Goal: Task Accomplishment & Management: Use online tool/utility

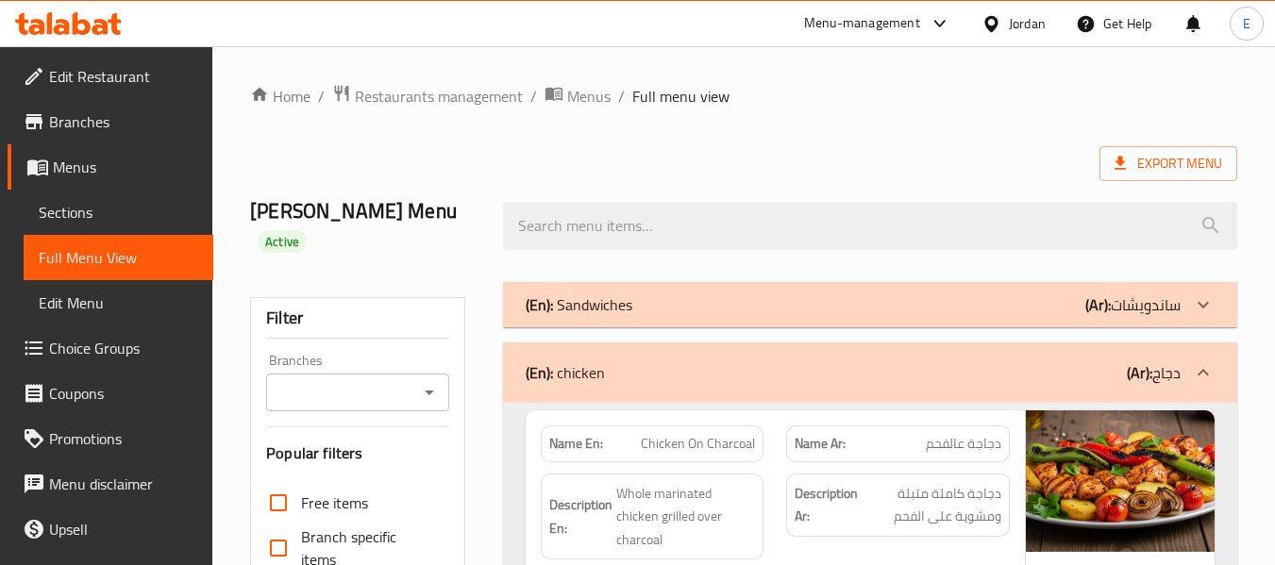
scroll to position [18989, 0]
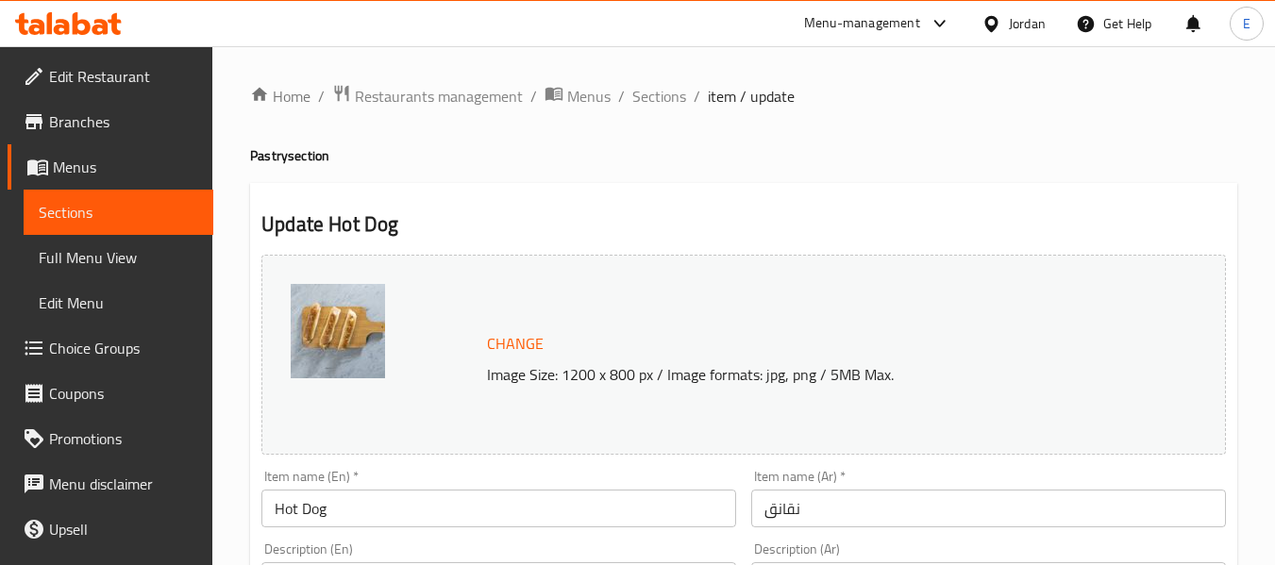
scroll to position [796, 0]
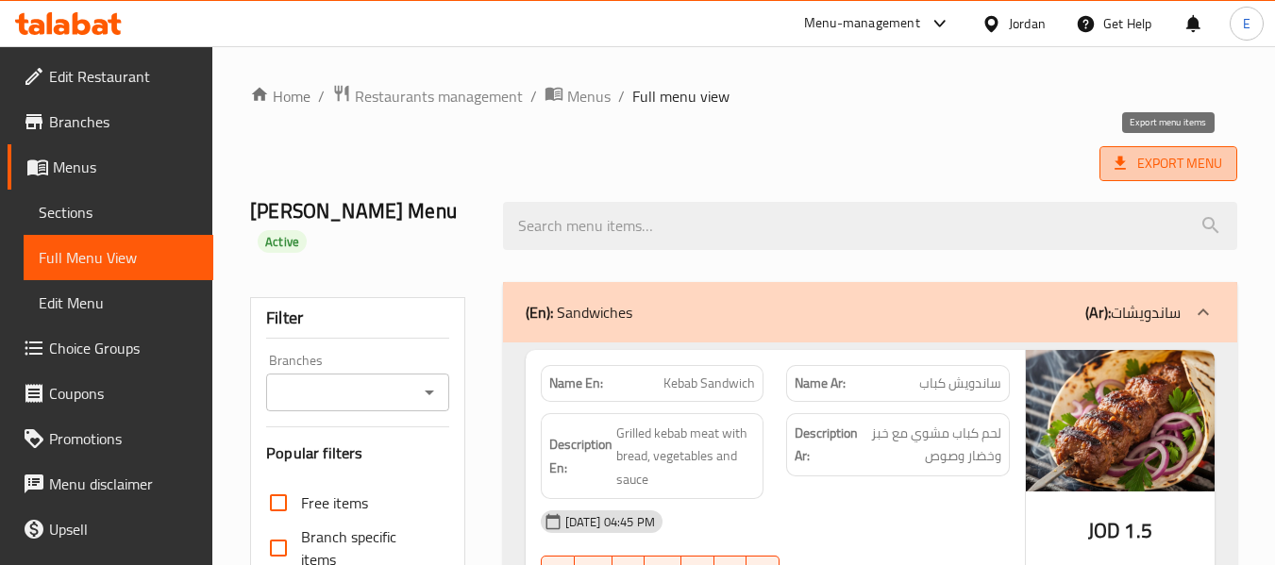
click at [1154, 157] on span "Export Menu" at bounding box center [1169, 164] width 108 height 24
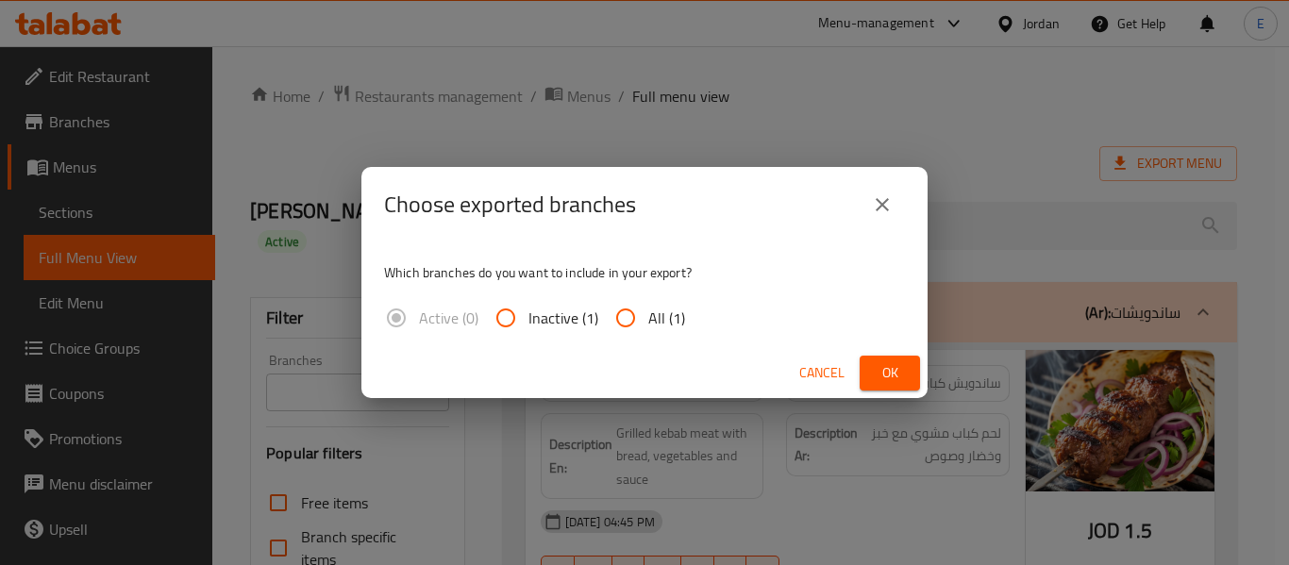
click at [634, 323] on input "All (1)" at bounding box center [625, 317] width 45 height 45
radio input "true"
click at [870, 378] on button "Ok" at bounding box center [890, 373] width 60 height 35
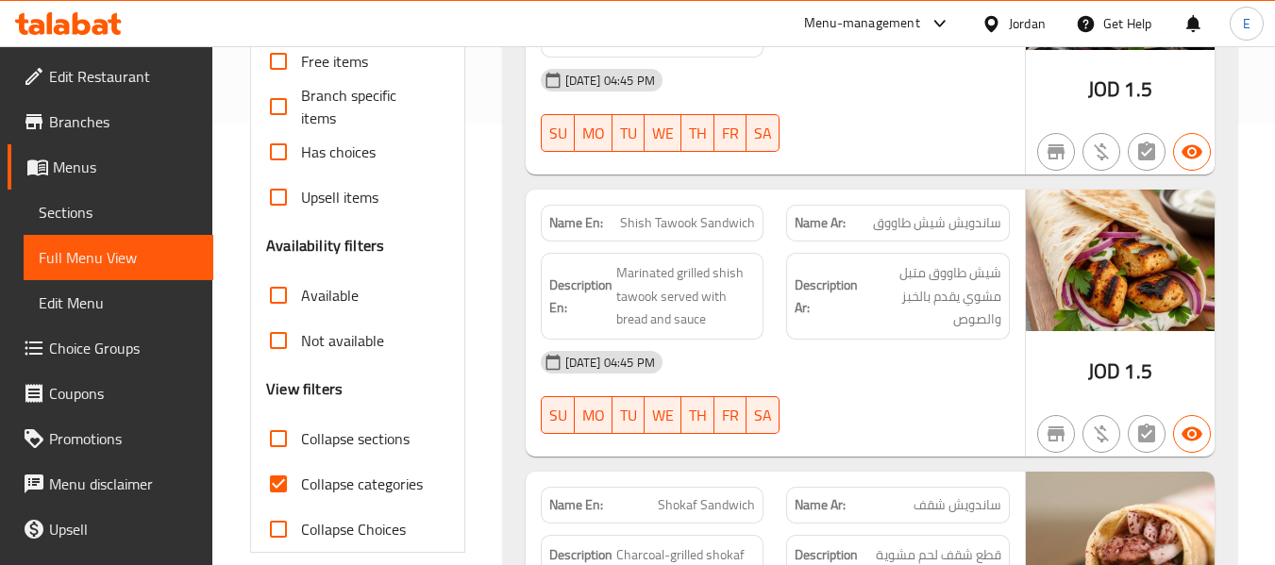
scroll to position [472, 0]
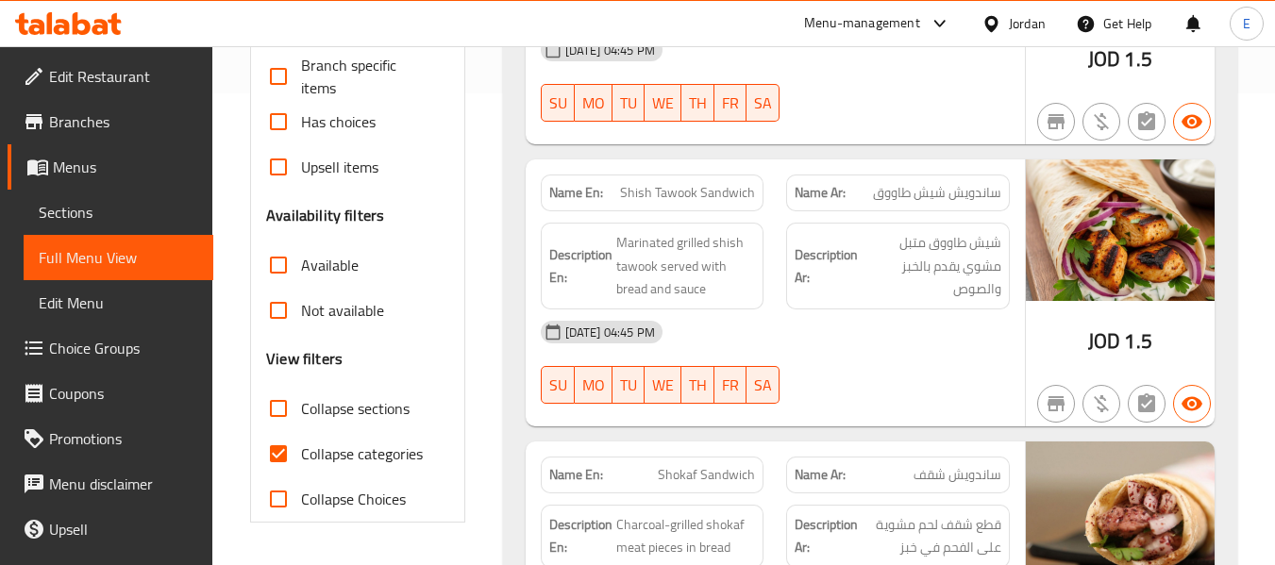
click at [287, 456] on input "Collapse categories" at bounding box center [278, 453] width 45 height 45
checkbox input "false"
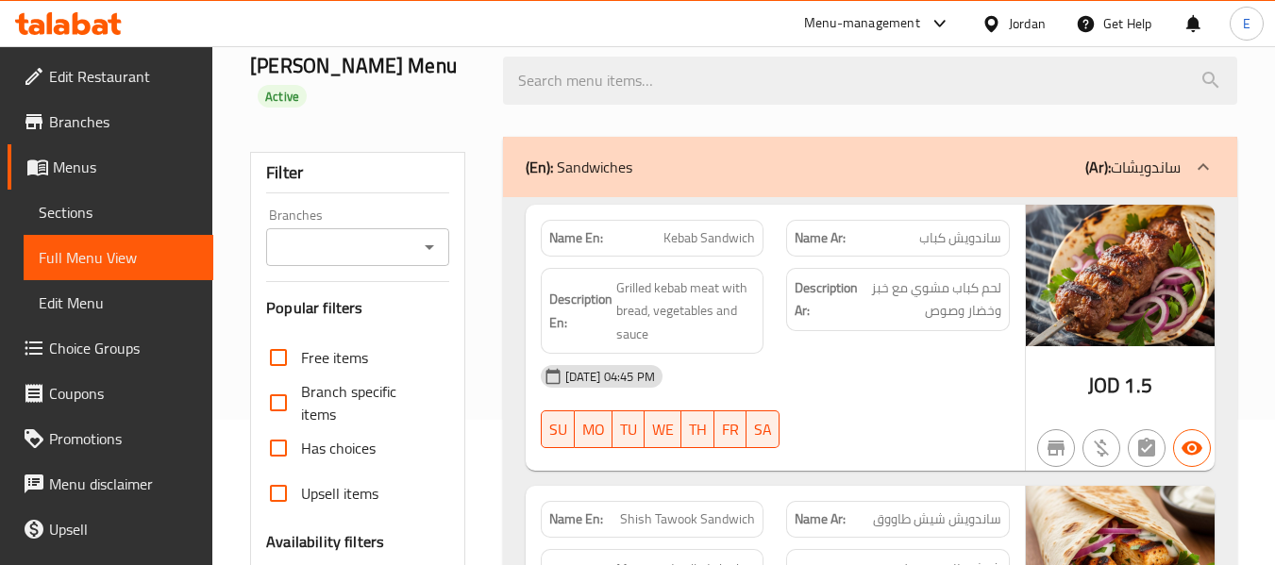
scroll to position [0, 0]
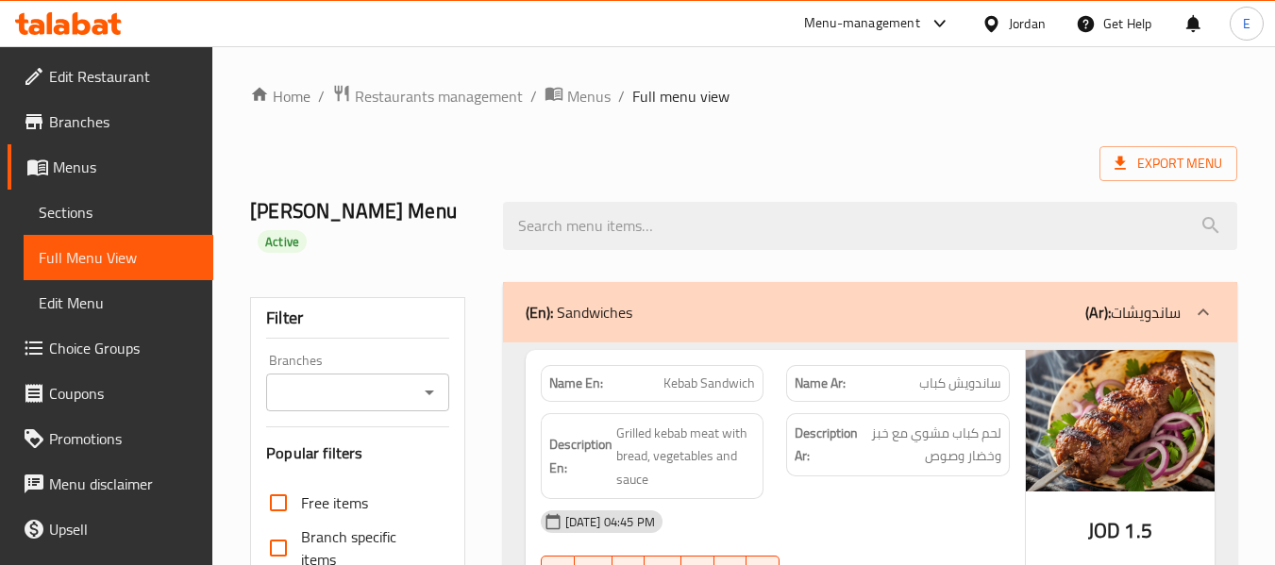
click at [935, 160] on div "Export Menu" at bounding box center [743, 163] width 987 height 35
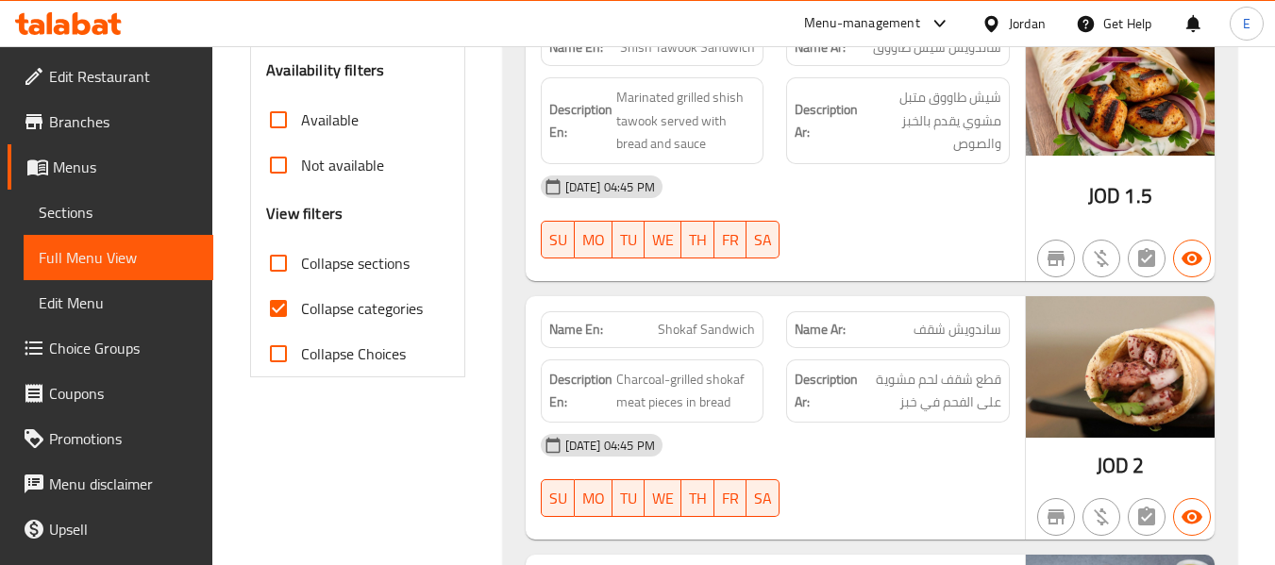
scroll to position [661, 0]
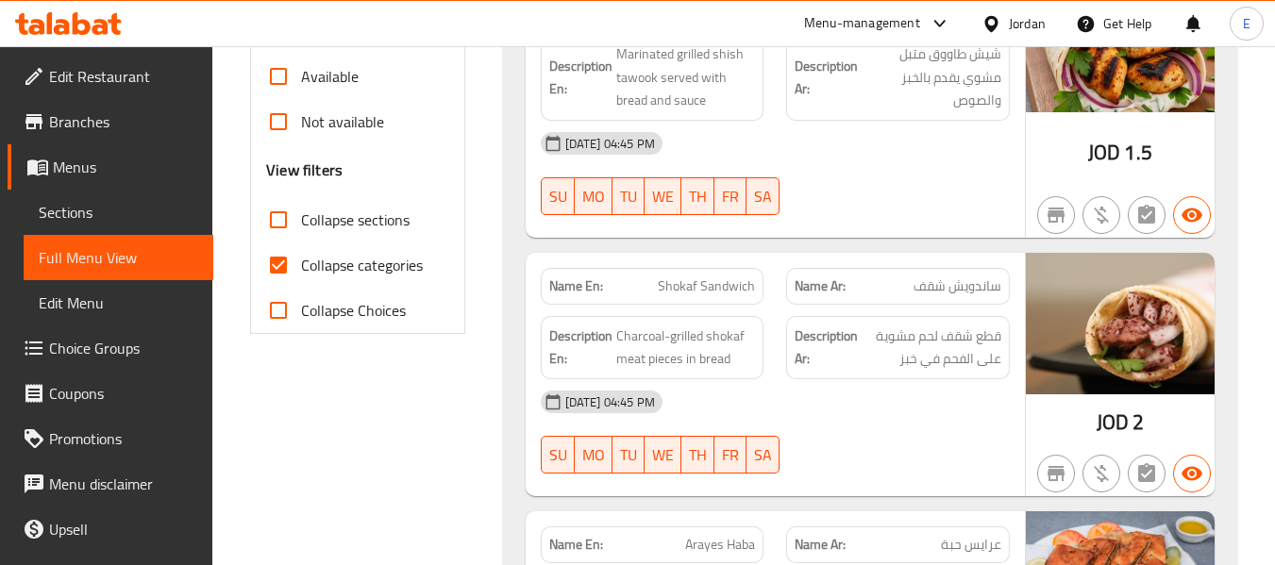
click at [281, 262] on input "Collapse categories" at bounding box center [278, 265] width 45 height 45
checkbox input "false"
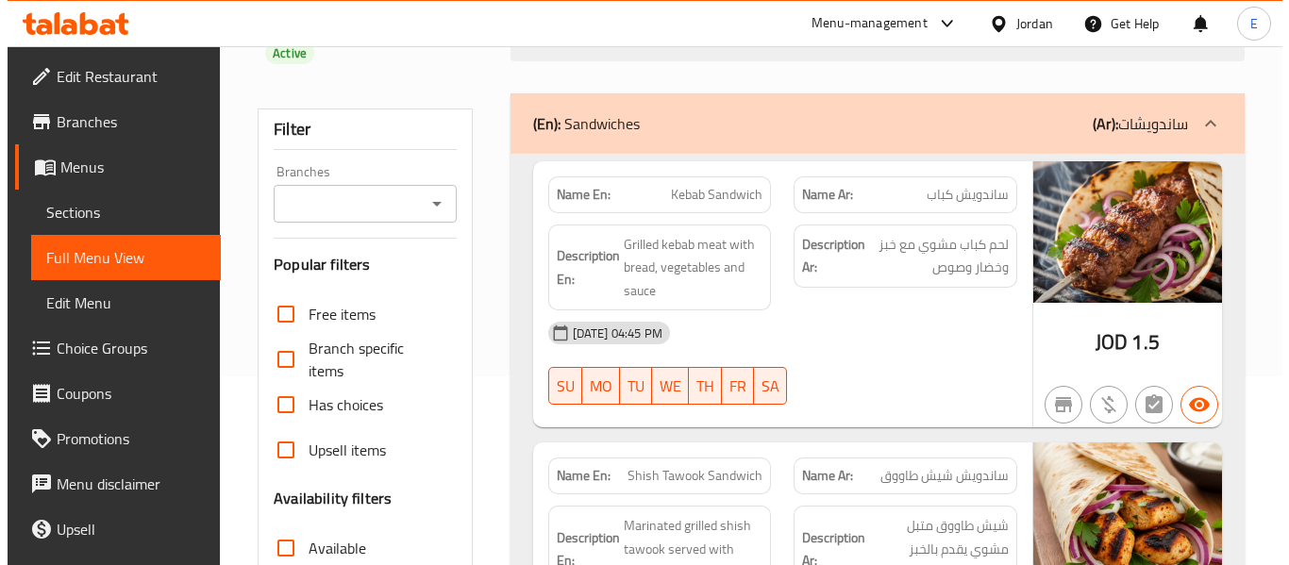
scroll to position [0, 0]
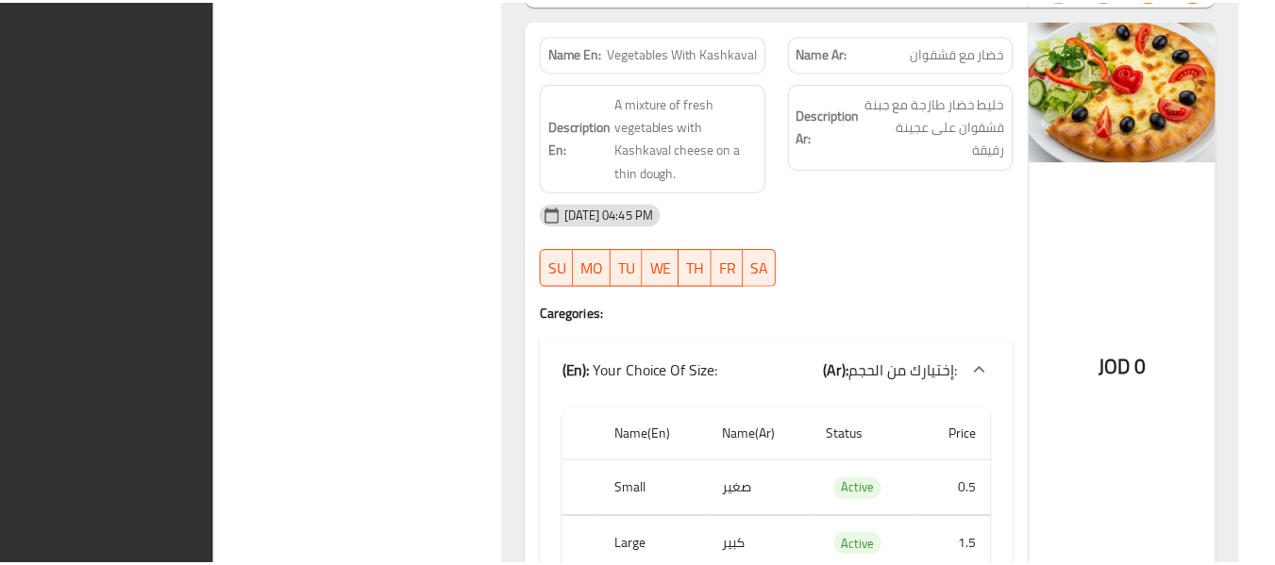
scroll to position [20374, 0]
